Goal: Check status: Check status

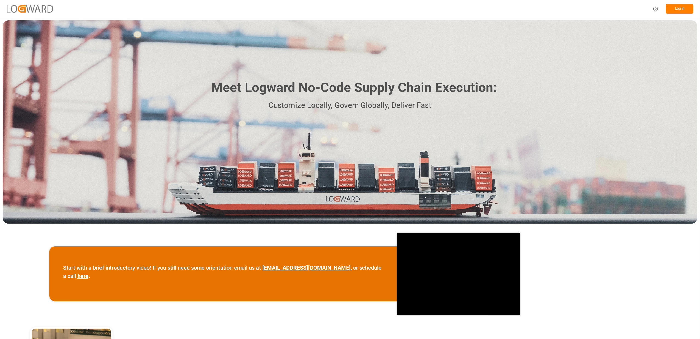
click at [533, 116] on div "Meet Logward No-Code Supply Chain Execution: Customize Locally, Govern Globally…" at bounding box center [350, 121] width 695 height 203
click at [686, 9] on button "Log In" at bounding box center [679, 9] width 27 height 10
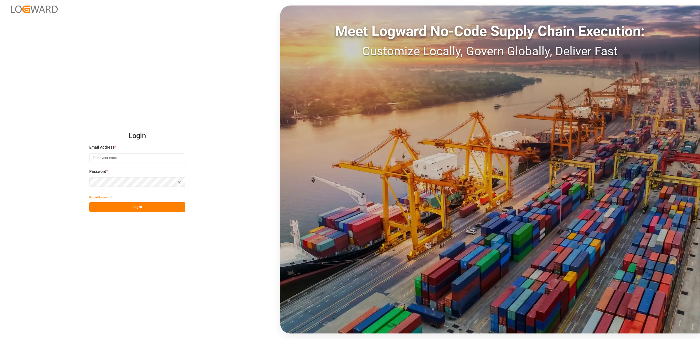
type input "[EMAIL_ADDRESS][DOMAIN_NAME]"
click at [142, 206] on button "Log In" at bounding box center [137, 207] width 96 height 10
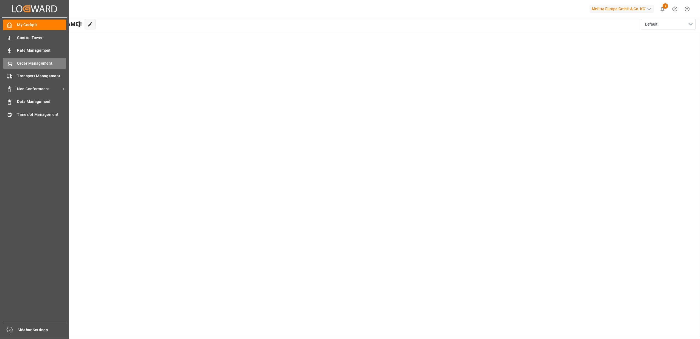
click at [14, 66] on div "Order Management Order Management" at bounding box center [34, 63] width 63 height 11
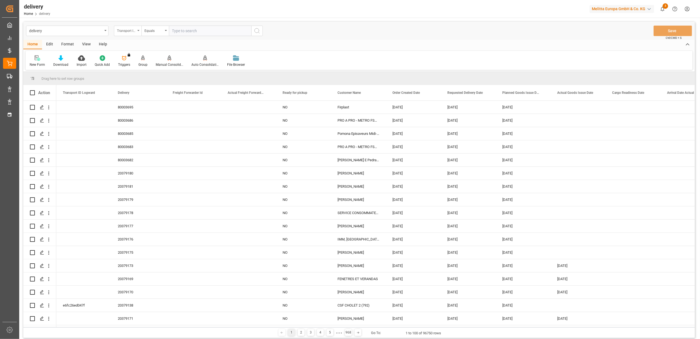
click at [139, 33] on div "Transport ID Logward" at bounding box center [127, 31] width 27 height 10
drag, startPoint x: 156, startPoint y: 71, endPoint x: 162, endPoint y: 68, distance: 6.3
click at [157, 71] on div "Delivery" at bounding box center [155, 68] width 82 height 12
click at [228, 29] on input "text" at bounding box center [210, 31] width 82 height 10
paste input "20378890"
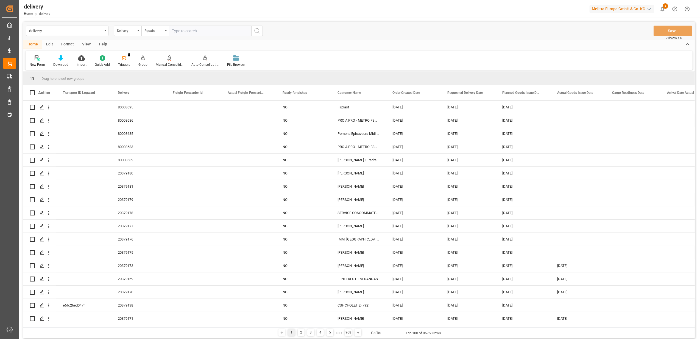
type input "20378890"
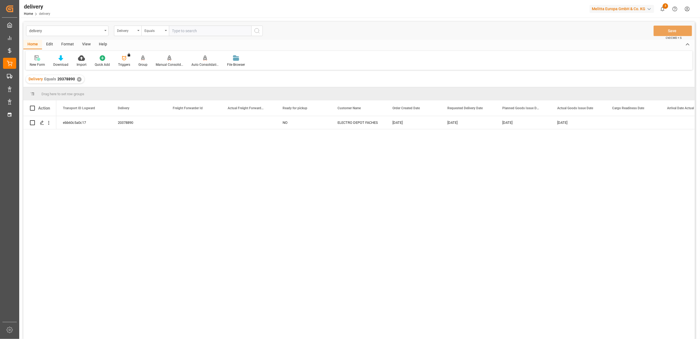
click at [77, 79] on div "✕" at bounding box center [79, 79] width 5 height 5
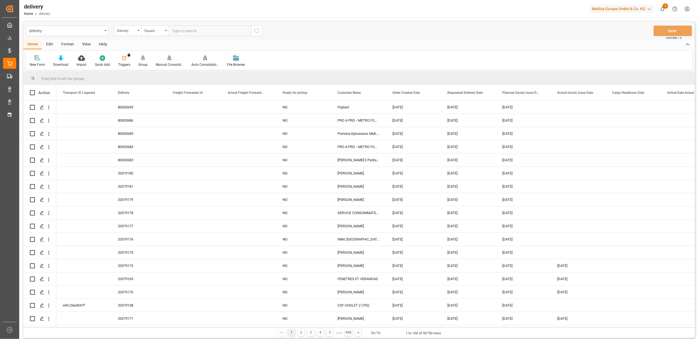
click at [200, 30] on input "text" at bounding box center [210, 31] width 82 height 10
paste input "20378821"
type input "20378821"
click at [255, 31] on circle "search button" at bounding box center [257, 30] width 4 height 4
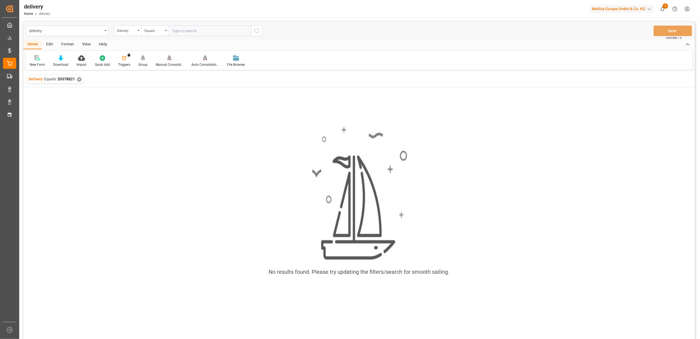
click at [79, 80] on div "✕" at bounding box center [79, 79] width 5 height 5
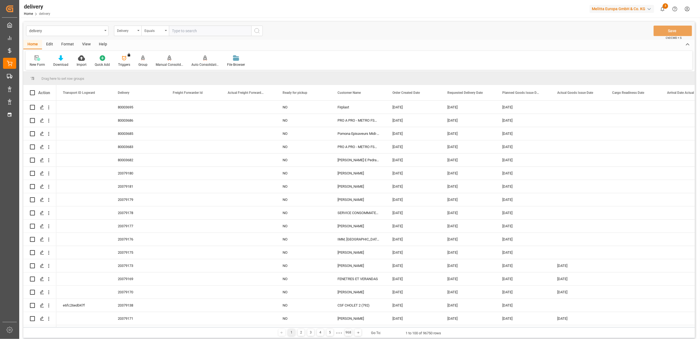
click at [186, 33] on input "text" at bounding box center [210, 31] width 82 height 10
type input "20378821"
click at [260, 31] on icon "search button" at bounding box center [257, 30] width 7 height 7
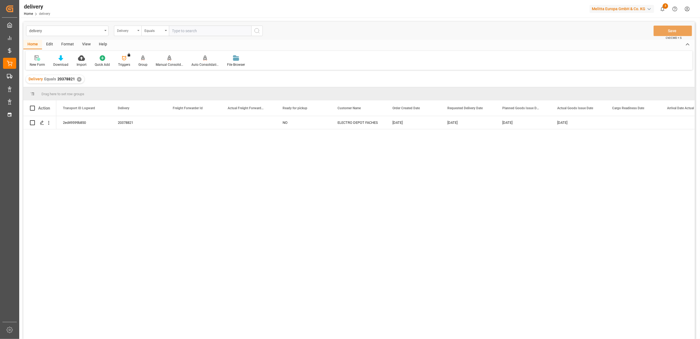
click at [139, 32] on div "Delivery" at bounding box center [127, 31] width 27 height 10
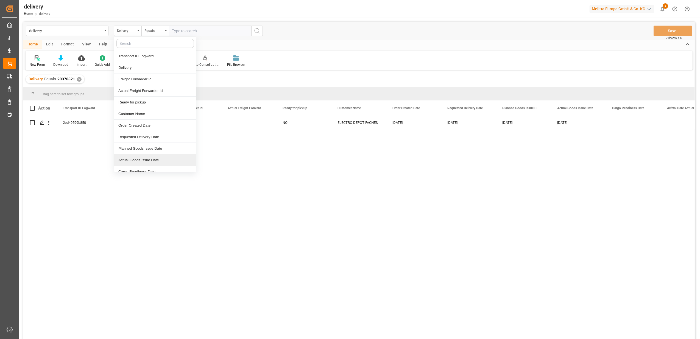
click at [184, 273] on div "2ed49599b850 20378821 NO ELECTRO DEPOT FACHES [DATE] [DATE] [DATE] [DATE] 00007…" at bounding box center [375, 229] width 639 height 226
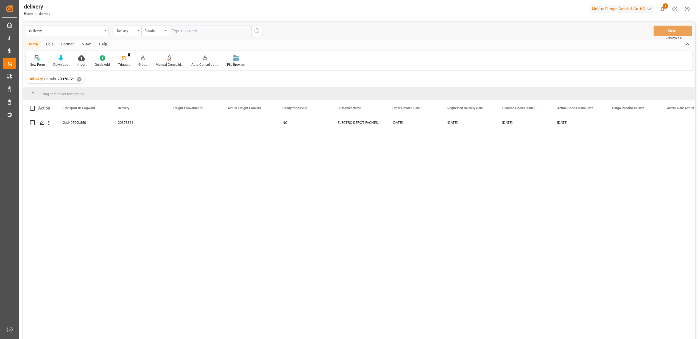
click at [79, 80] on div "✕" at bounding box center [79, 79] width 5 height 5
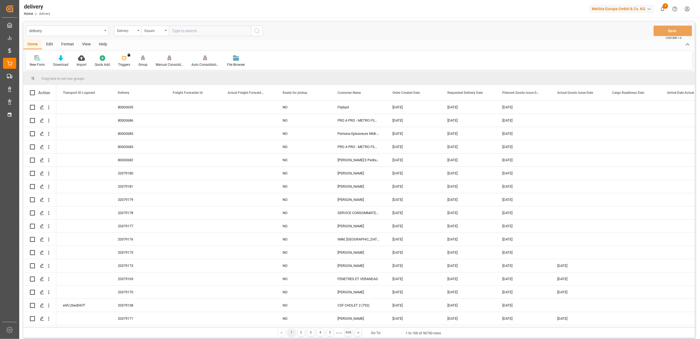
click at [217, 33] on input "text" at bounding box center [210, 31] width 82 height 10
paste input "20378822"
type input "20378822"
